Goal: Find specific page/section: Find specific page/section

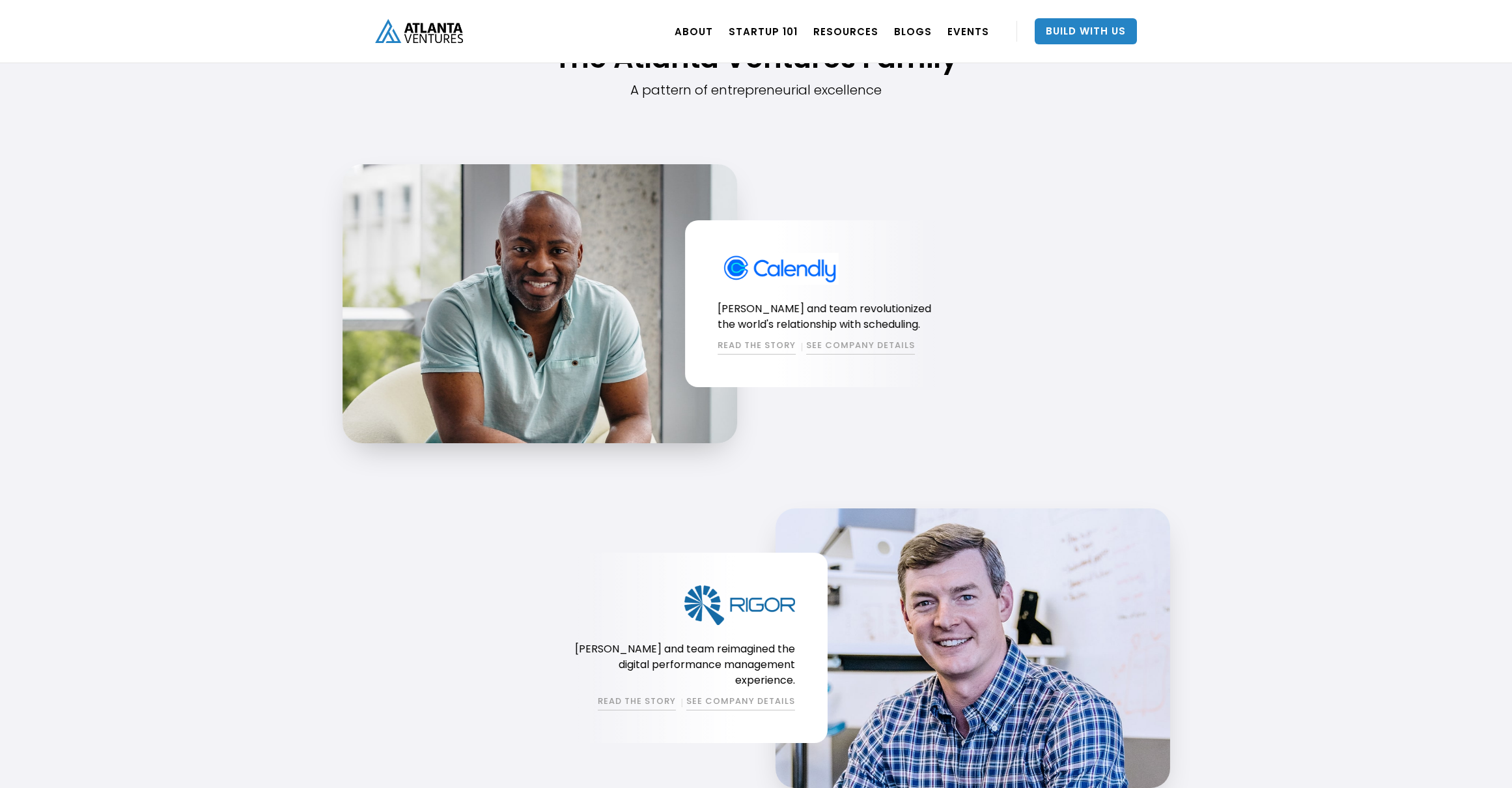
scroll to position [1176, 0]
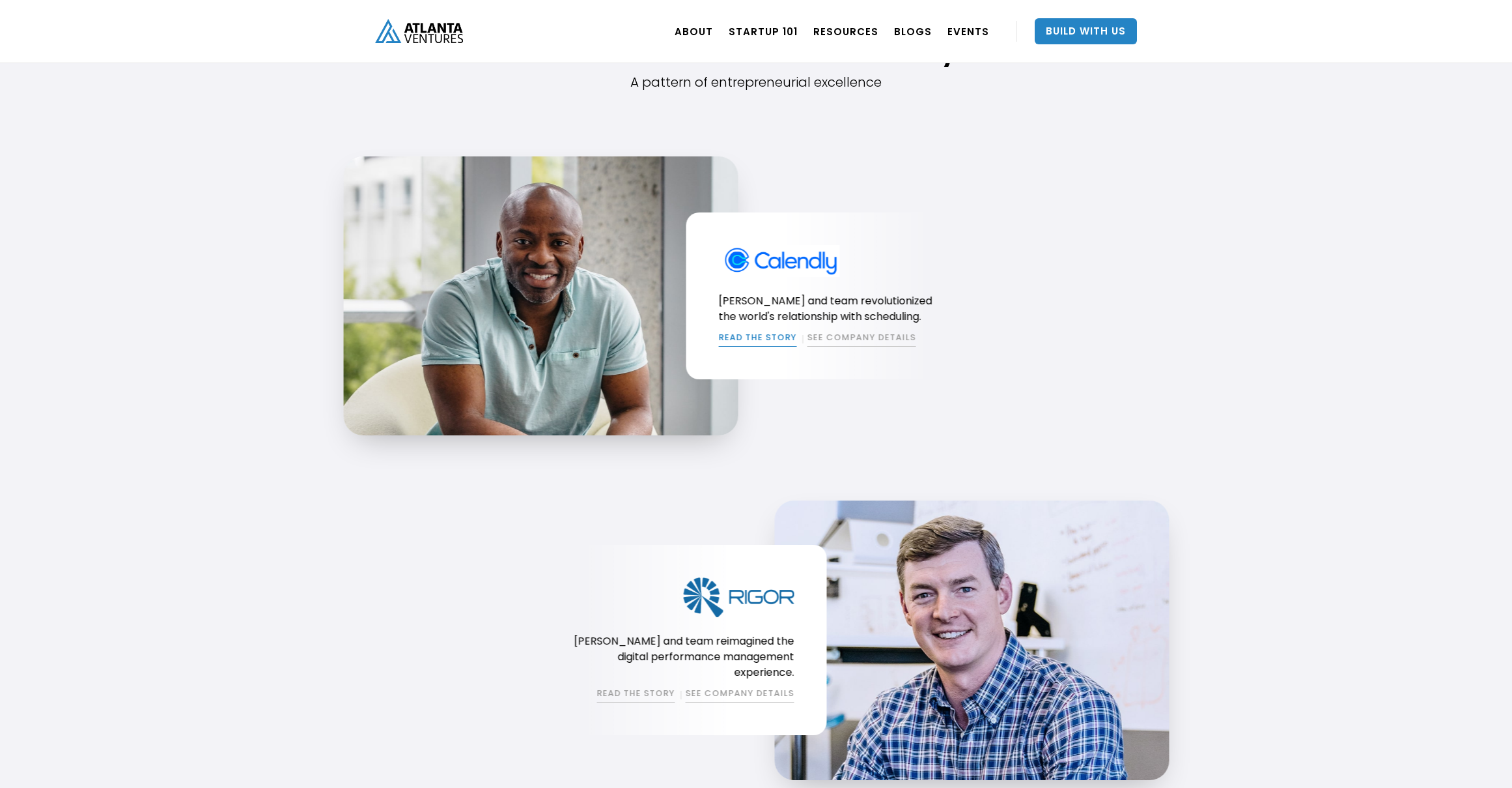
click at [767, 340] on link "READ THE STORY" at bounding box center [757, 338] width 78 height 15
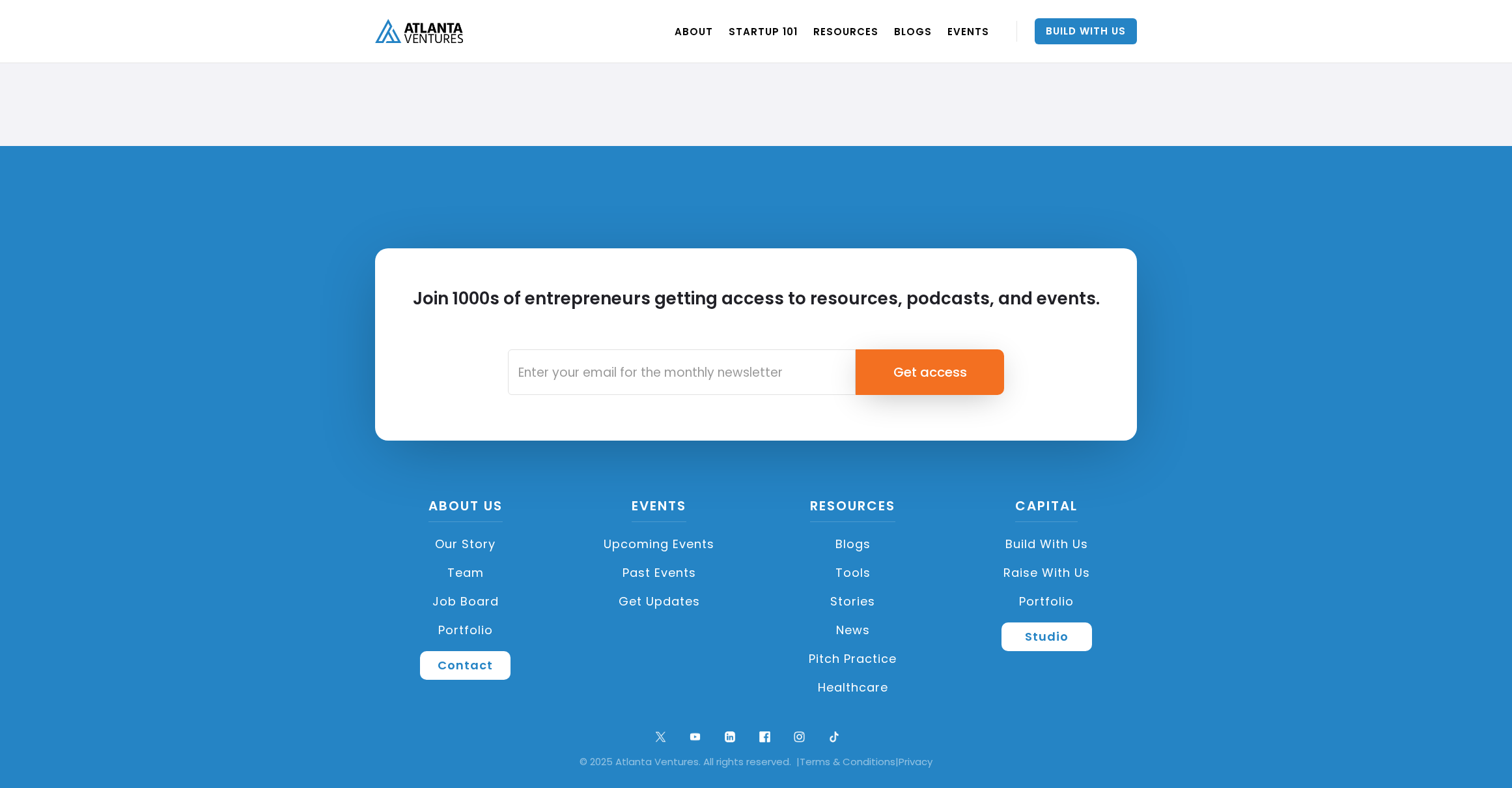
scroll to position [2965, 0]
click at [455, 545] on link "Our Story" at bounding box center [466, 544] width 181 height 28
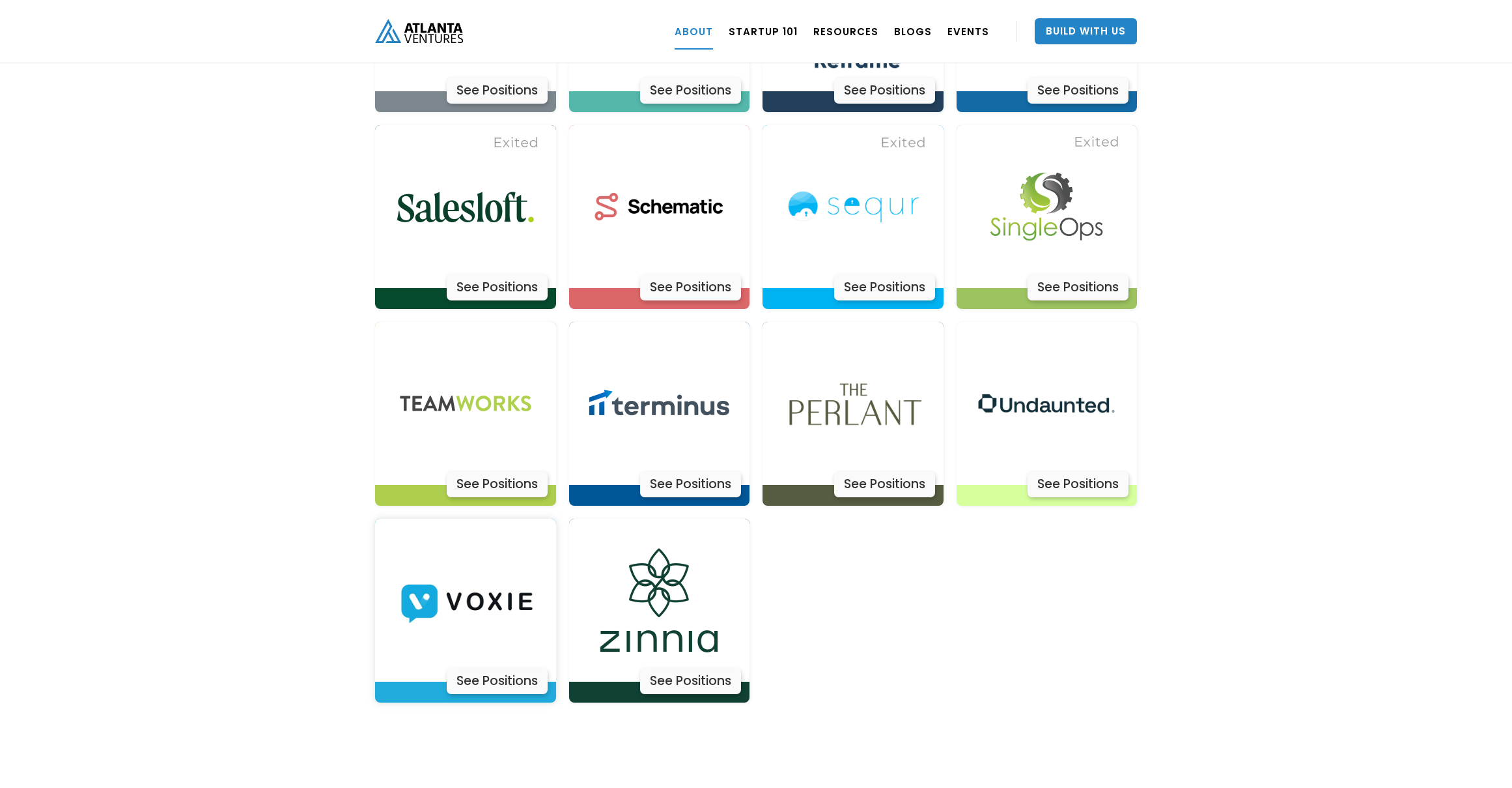
scroll to position [4059, 0]
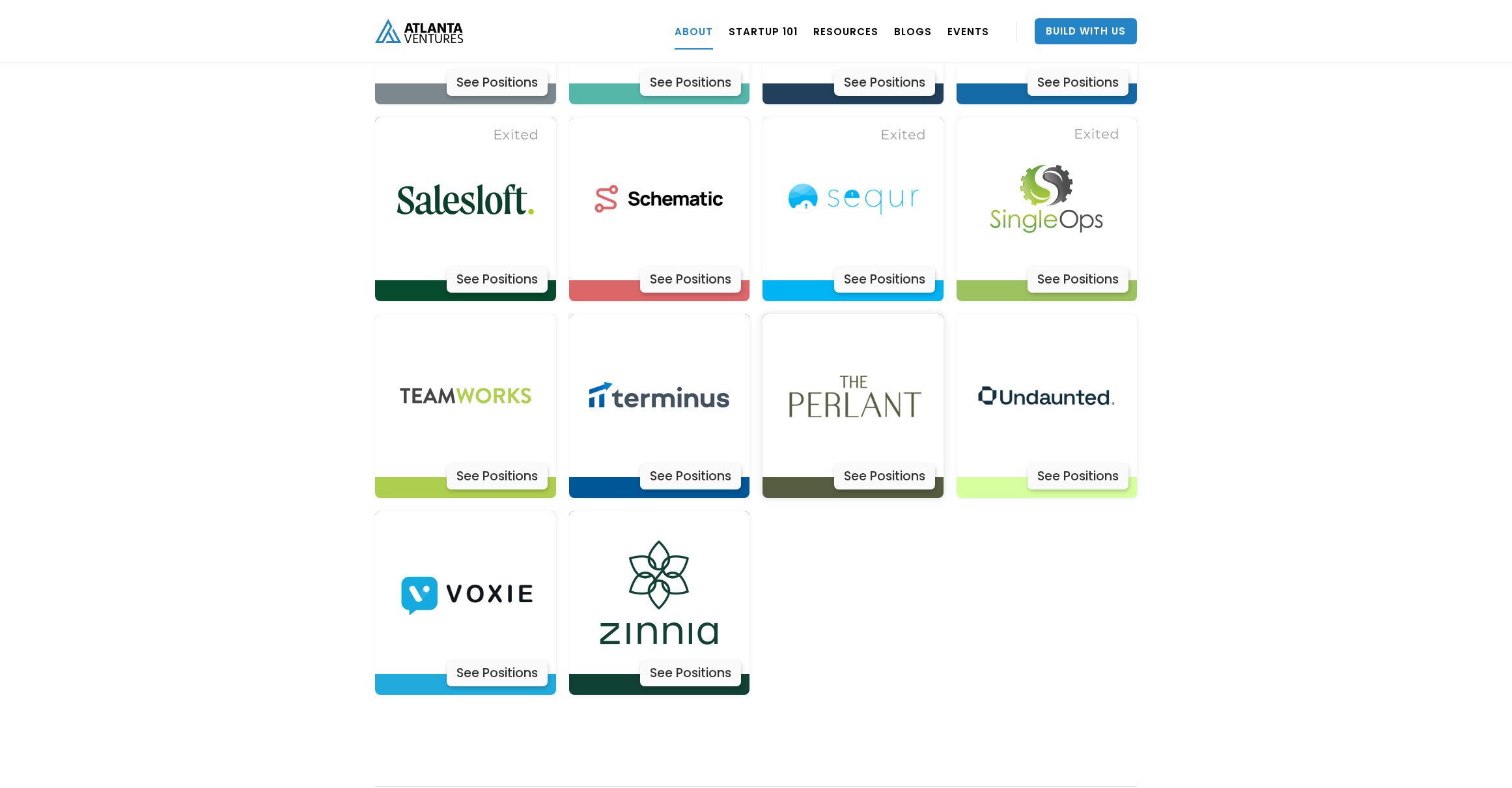
click at [874, 464] on div "See Positions" at bounding box center [885, 477] width 101 height 26
